Goal: Information Seeking & Learning: Learn about a topic

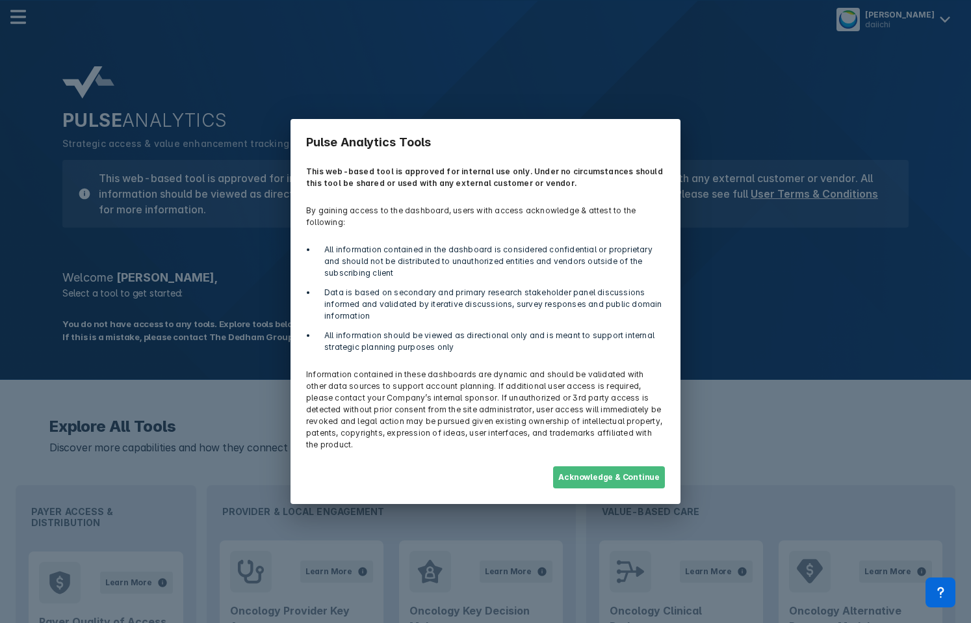
click at [601, 469] on button "Acknowledge & Continue" at bounding box center [609, 477] width 112 height 22
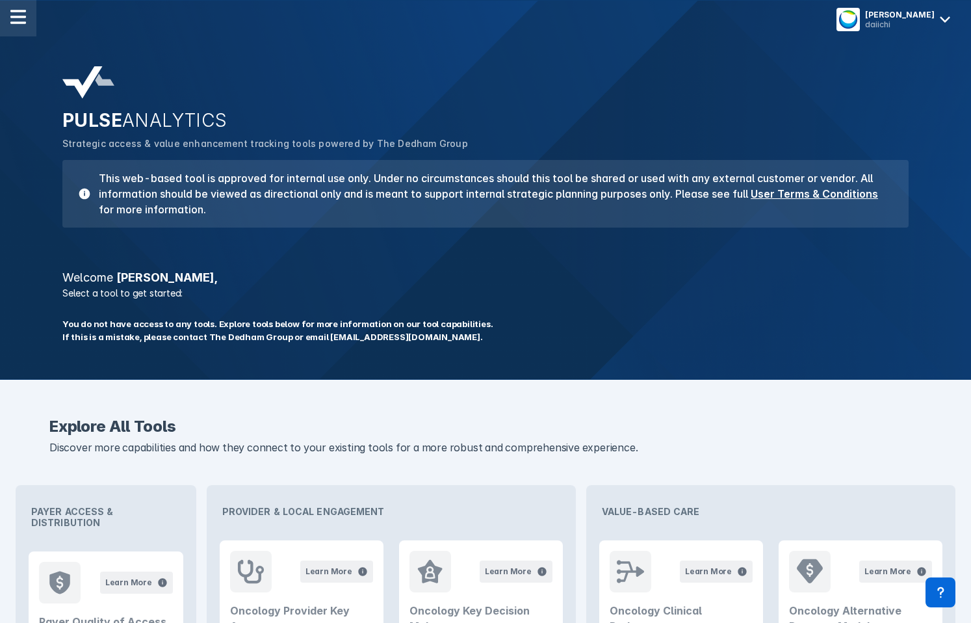
click at [20, 25] on div at bounding box center [18, 18] width 36 height 36
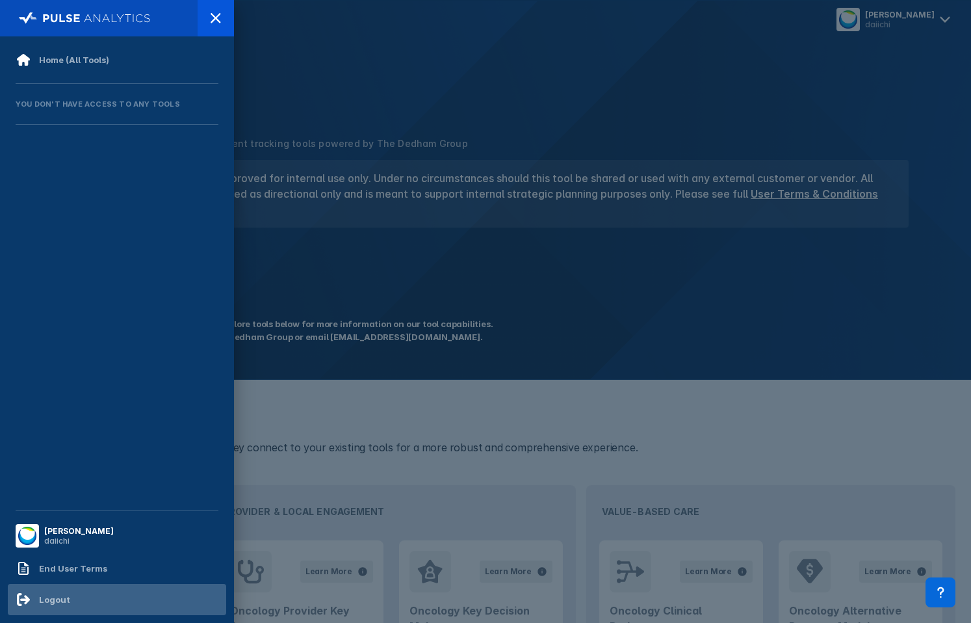
click at [88, 589] on div "Logout" at bounding box center [117, 599] width 218 height 31
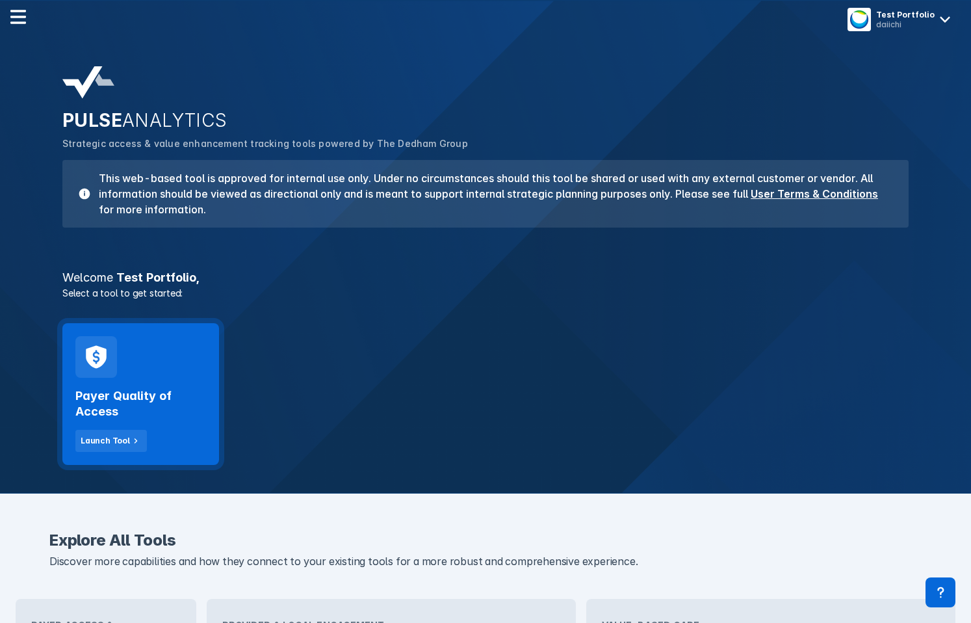
click at [147, 368] on div "Payer Quality of Access Launch Tool" at bounding box center [140, 394] width 157 height 142
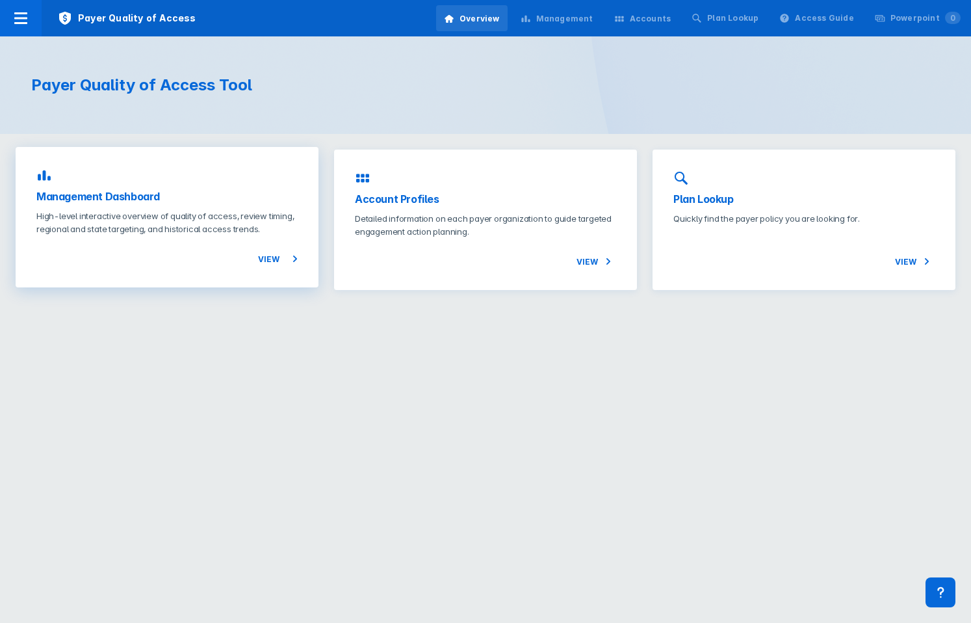
click at [196, 215] on p "High-level interactive overview of quality of access, review timing, regional a…" at bounding box center [166, 222] width 261 height 26
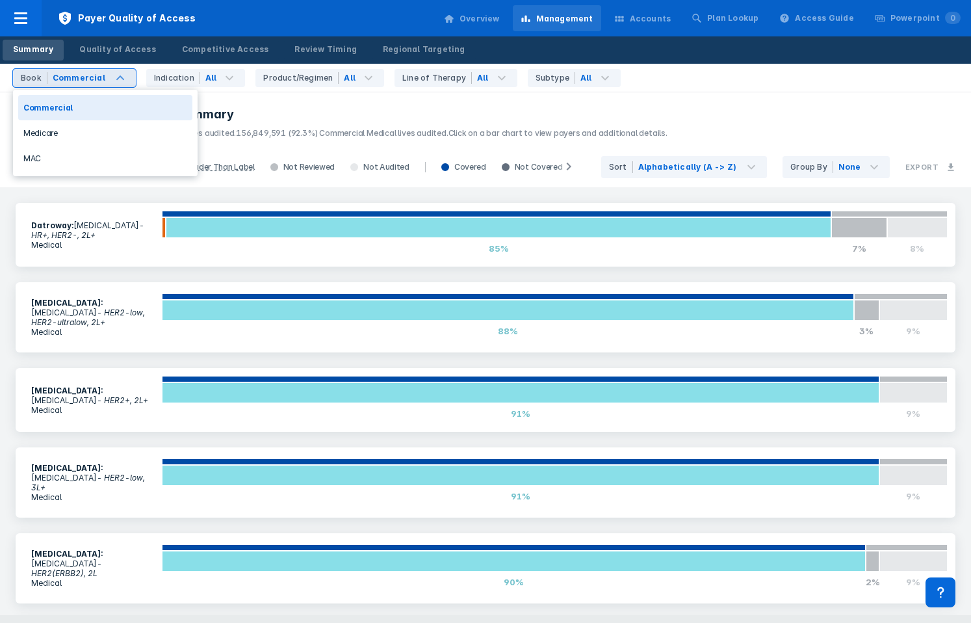
click at [97, 73] on div "Commercial" at bounding box center [79, 78] width 53 height 12
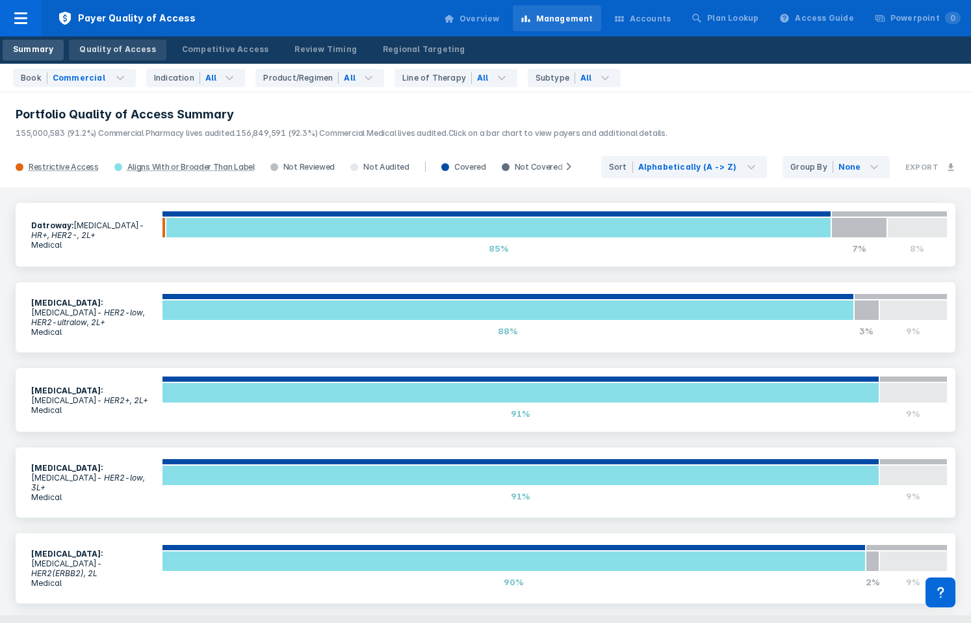
click at [115, 54] on div "Quality of Access" at bounding box center [117, 50] width 76 height 12
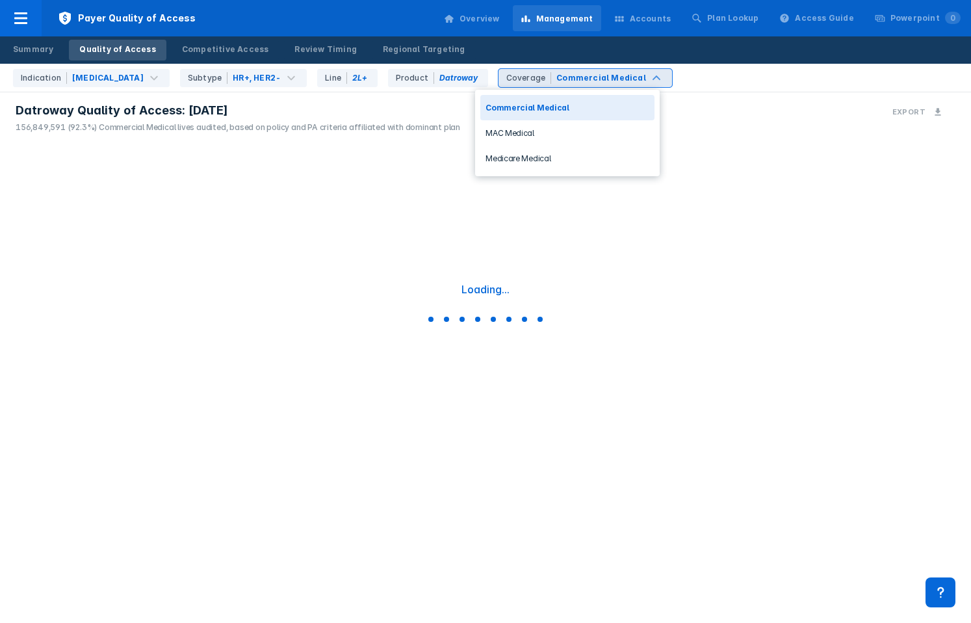
click at [511, 81] on div "Coverage" at bounding box center [528, 78] width 45 height 12
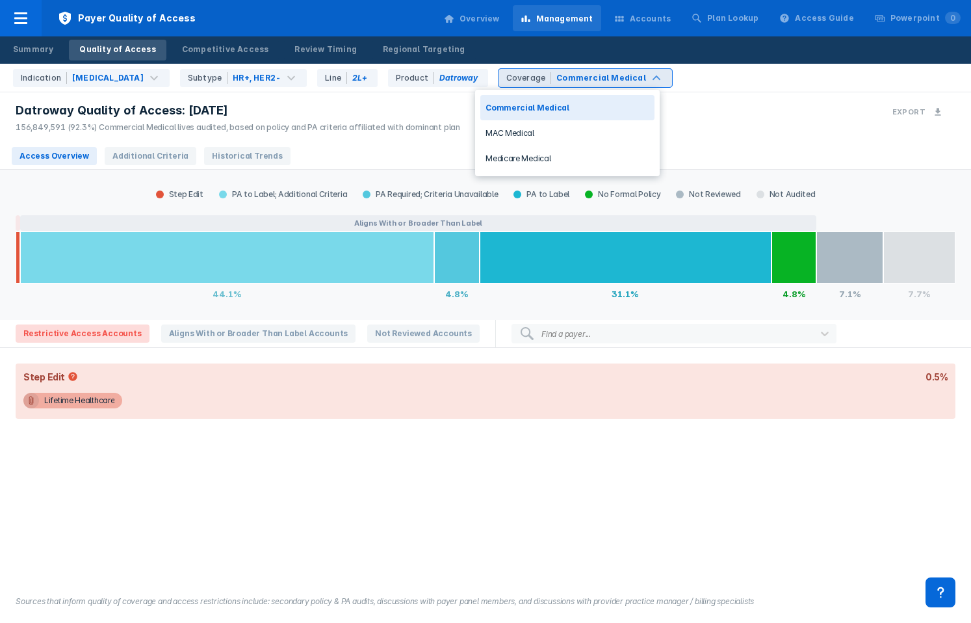
click at [509, 77] on div "Coverage" at bounding box center [528, 78] width 45 height 12
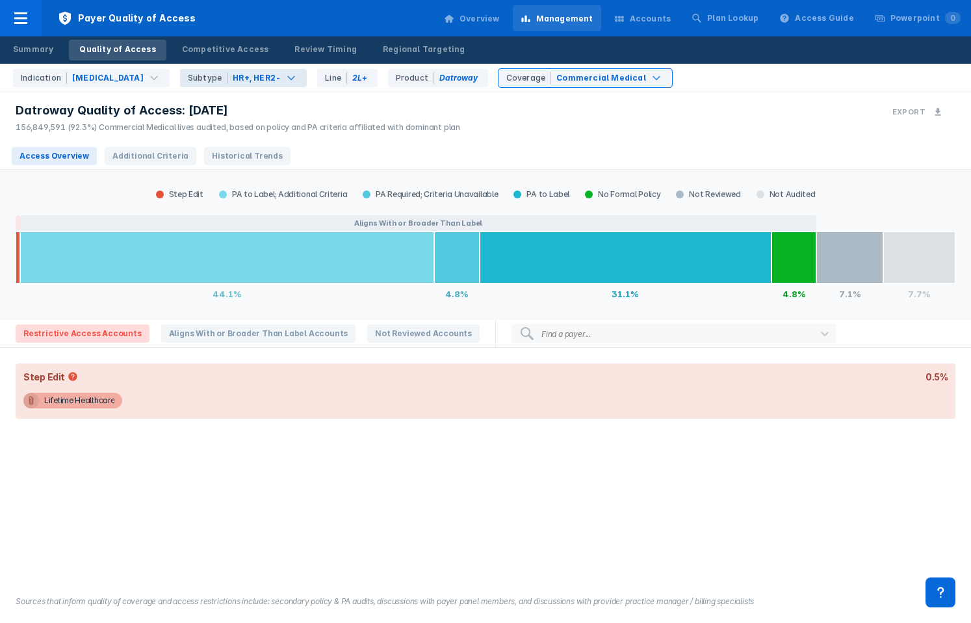
click at [255, 75] on div "HR+, HER2-" at bounding box center [257, 78] width 48 height 12
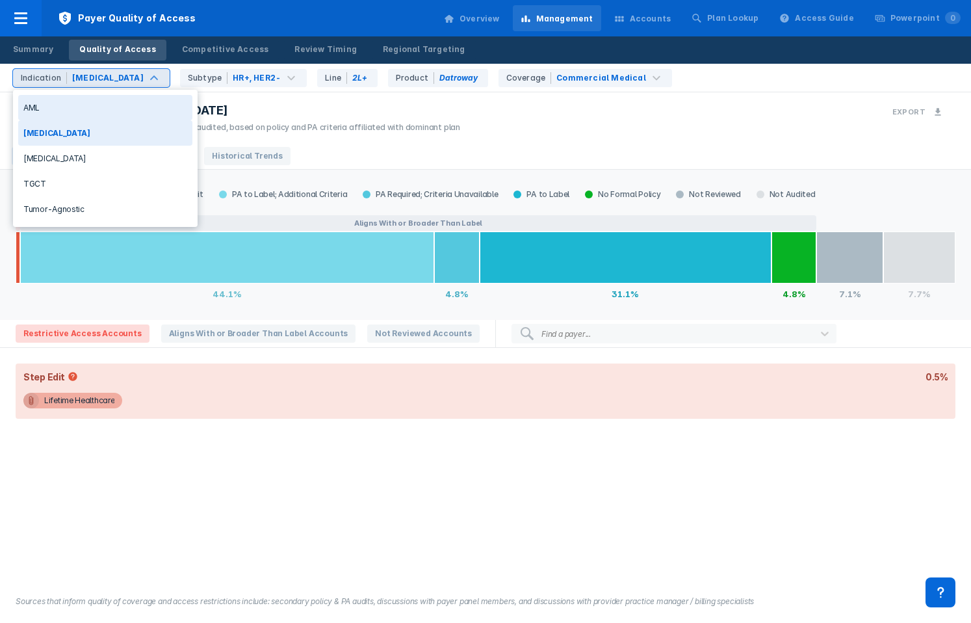
click at [146, 80] on div at bounding box center [154, 78] width 16 height 12
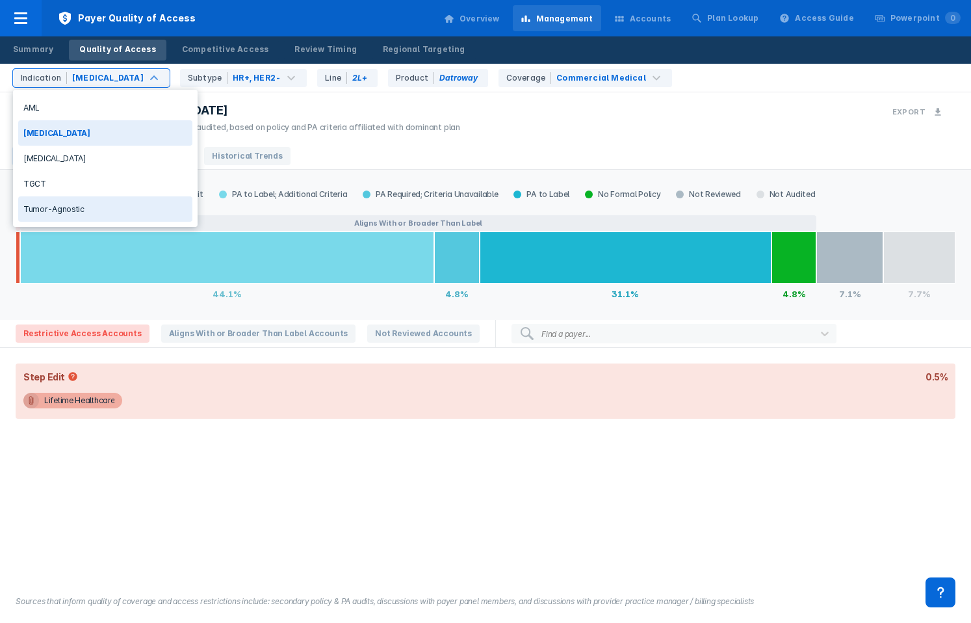
click at [133, 210] on div "Tumor-Agnostic" at bounding box center [105, 208] width 174 height 25
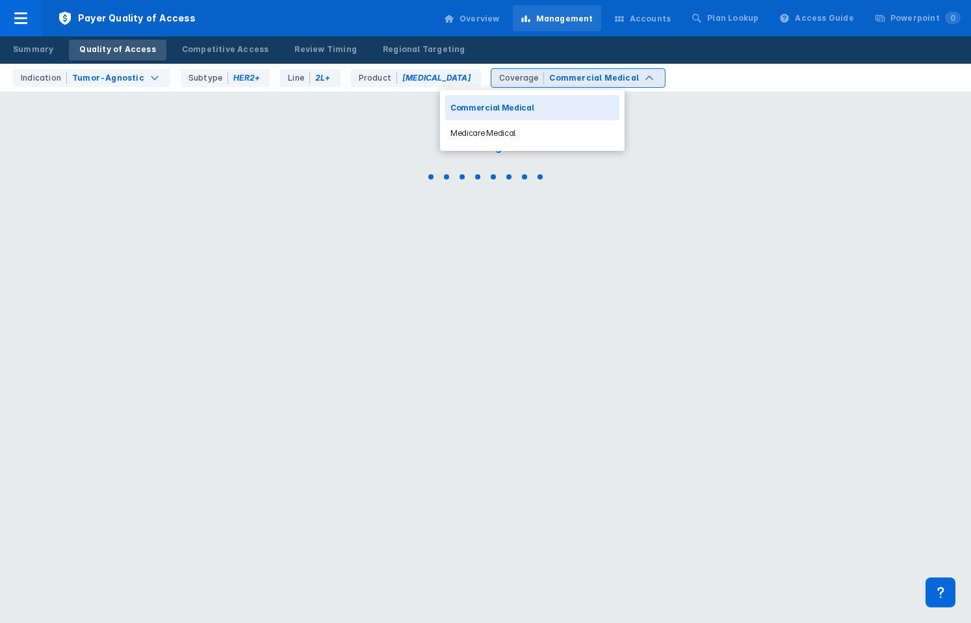
click at [499, 82] on div "Coverage" at bounding box center [521, 78] width 45 height 12
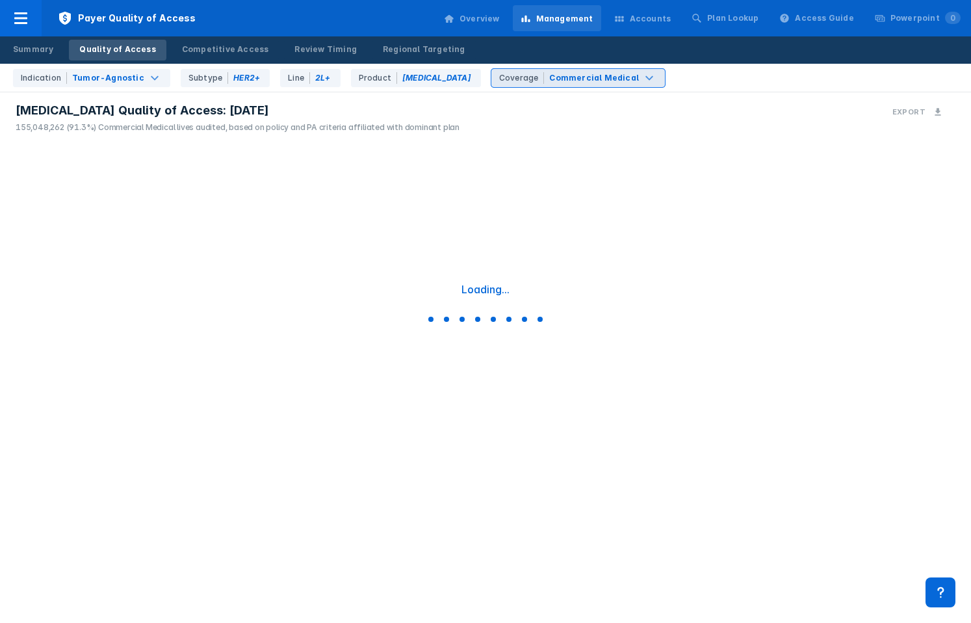
click at [499, 77] on div "Coverage" at bounding box center [521, 78] width 45 height 12
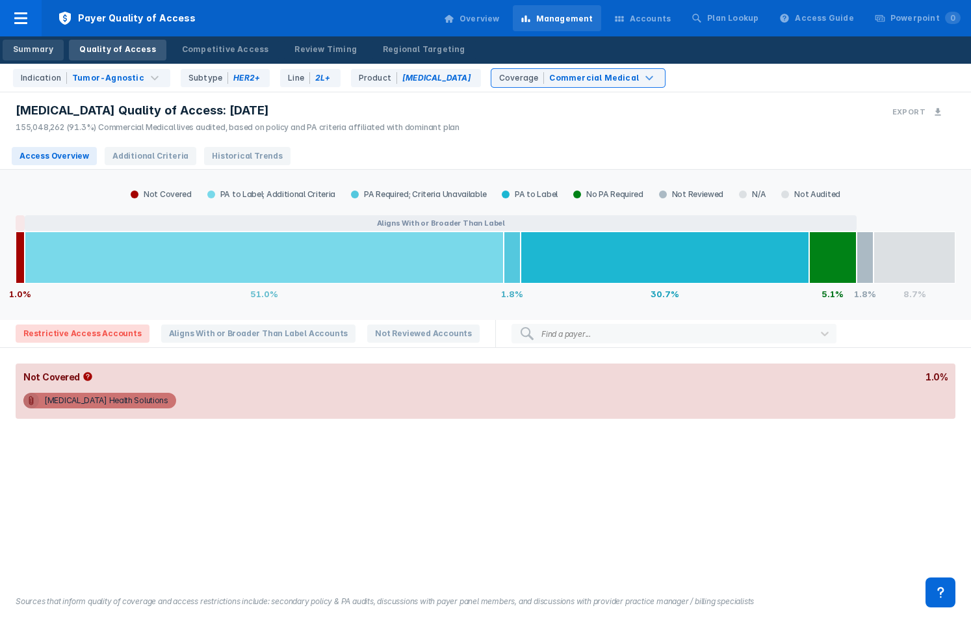
click at [25, 49] on div "Summary" at bounding box center [33, 50] width 40 height 12
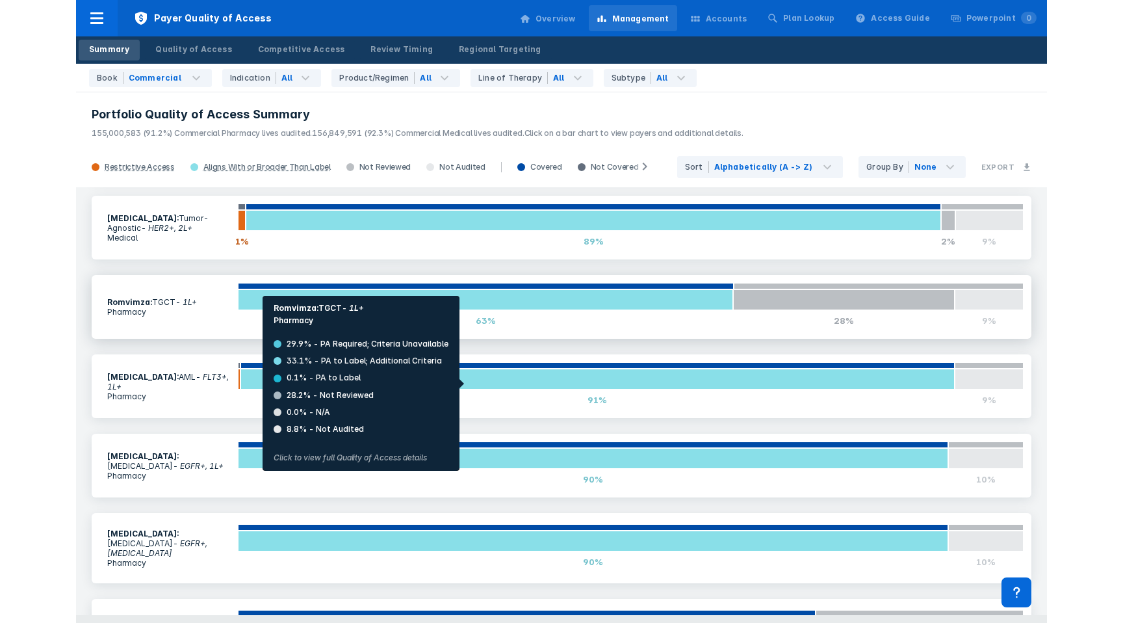
scroll to position [426, 0]
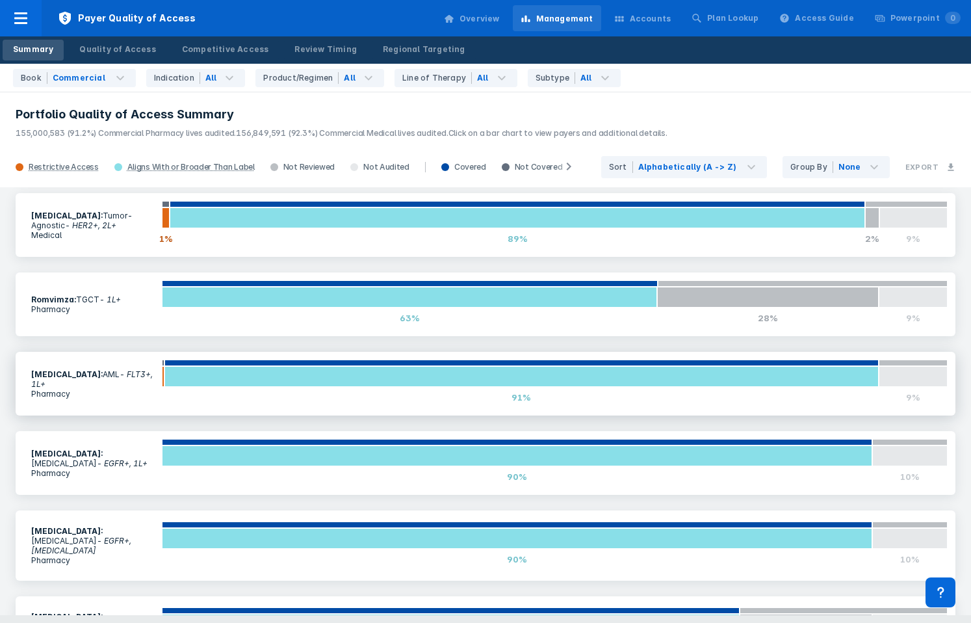
click at [157, 361] on section "[MEDICAL_DATA] : AML - FLT3+, 1L+ Pharmacy" at bounding box center [92, 383] width 138 height 45
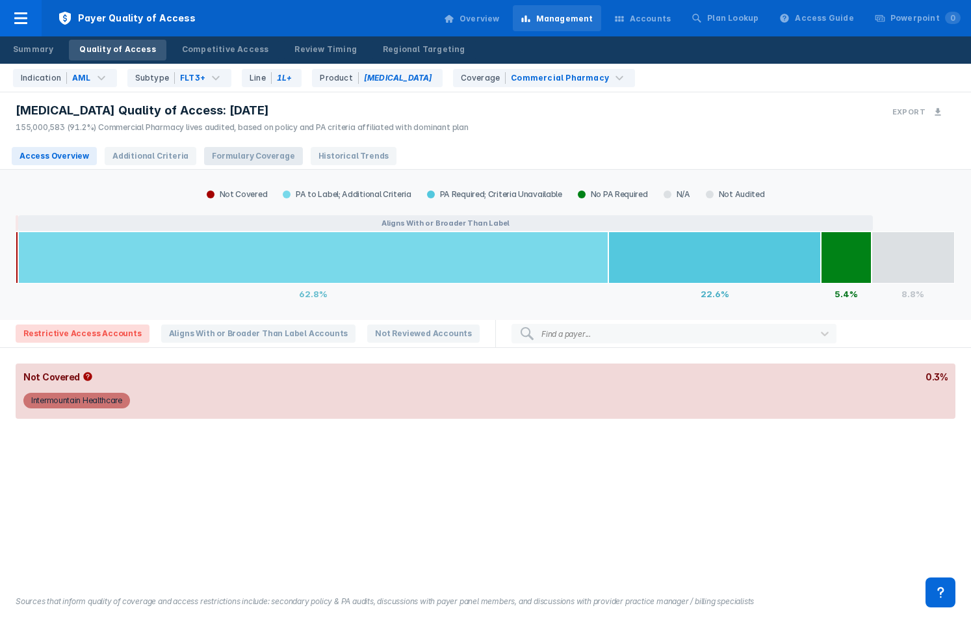
click at [231, 155] on span "Formulary Coverage" at bounding box center [253, 156] width 98 height 18
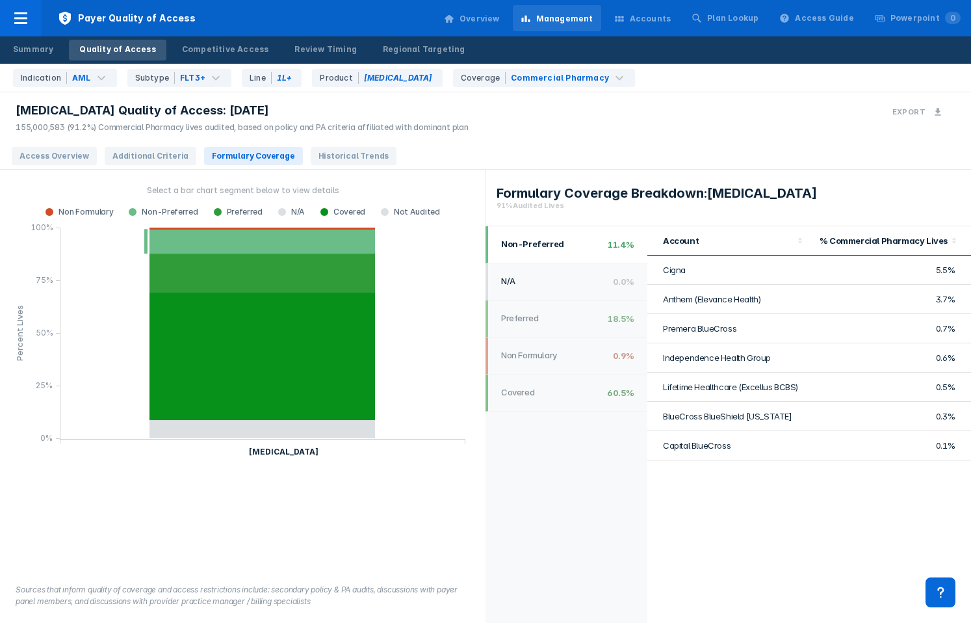
click at [576, 282] on h1 "N/A" at bounding box center [553, 281] width 105 height 10
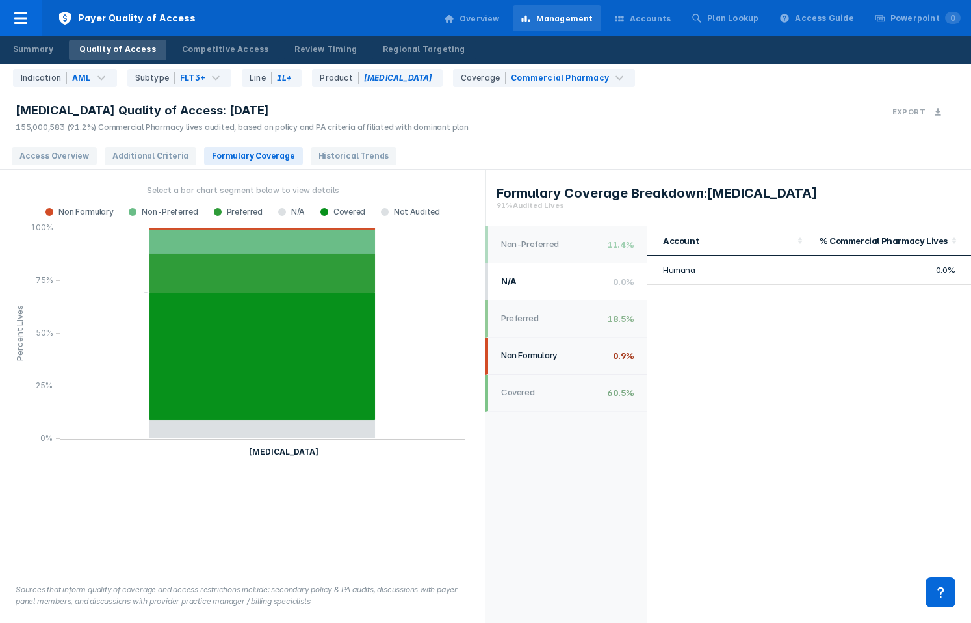
click at [569, 324] on li "Preferred 18.5%" at bounding box center [566, 318] width 162 height 37
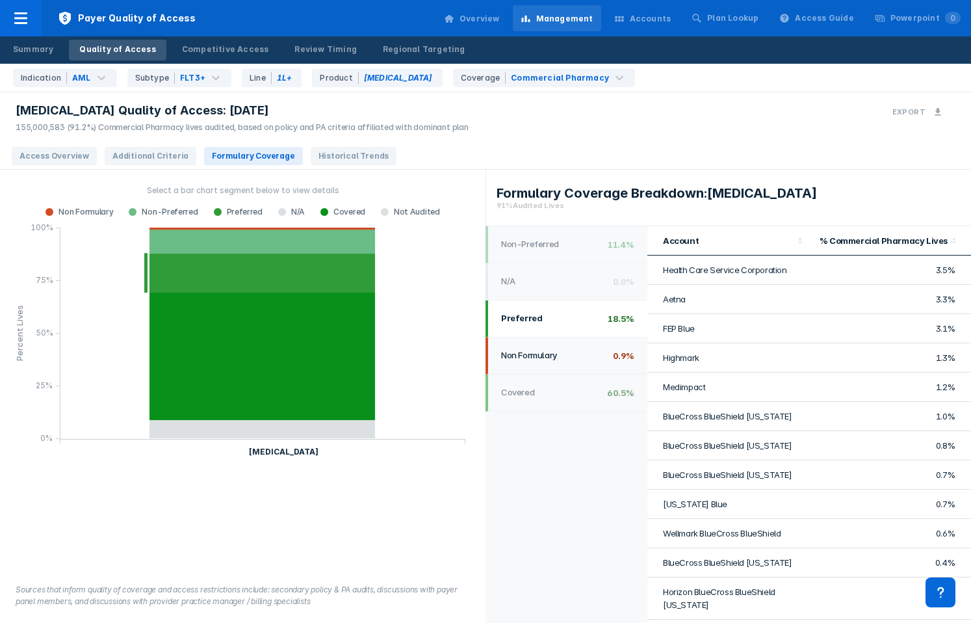
click at [567, 363] on li "Non Formulary 0.9%" at bounding box center [566, 355] width 162 height 37
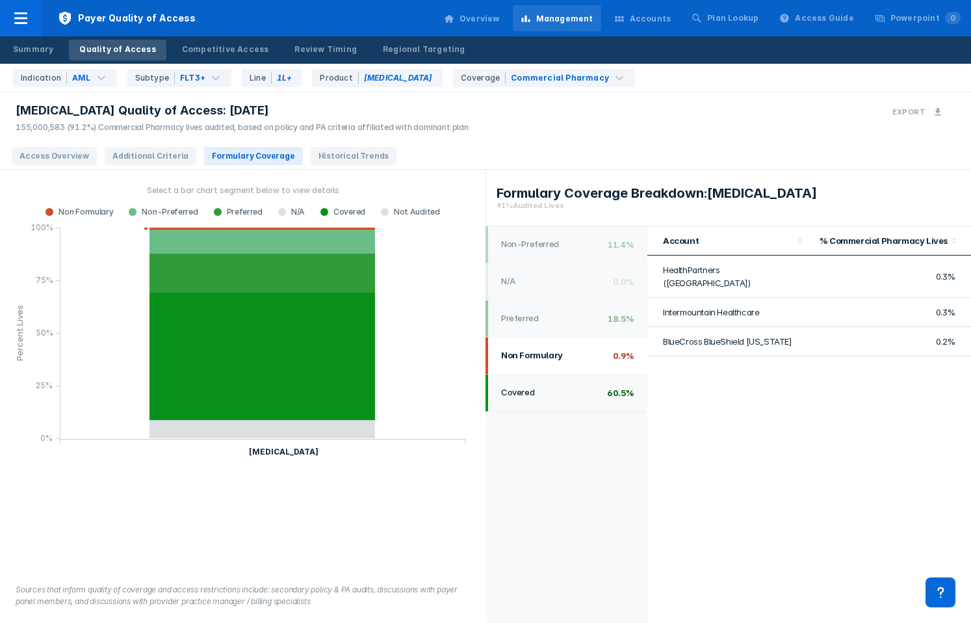
click at [565, 405] on li "Covered 60.5%" at bounding box center [566, 392] width 162 height 37
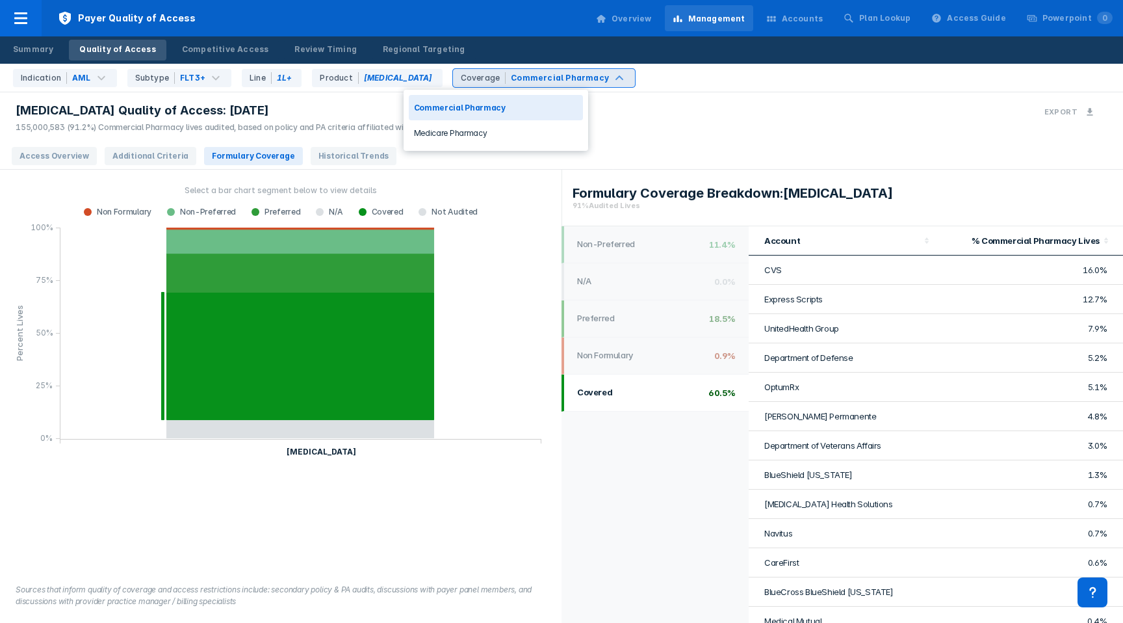
click at [511, 77] on div "Commercial Pharmacy" at bounding box center [560, 78] width 98 height 12
click at [511, 81] on div "Commercial Pharmacy" at bounding box center [560, 78] width 98 height 12
